Goal: Task Accomplishment & Management: Use online tool/utility

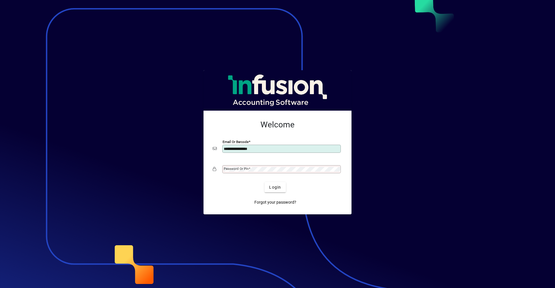
type input "**********"
click at [265, 182] on button "Login" at bounding box center [275, 187] width 21 height 10
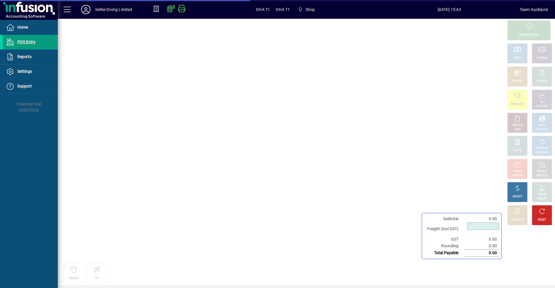
type input "****"
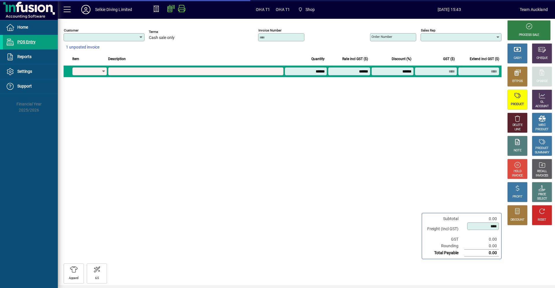
type input "**********"
